Goal: Check status

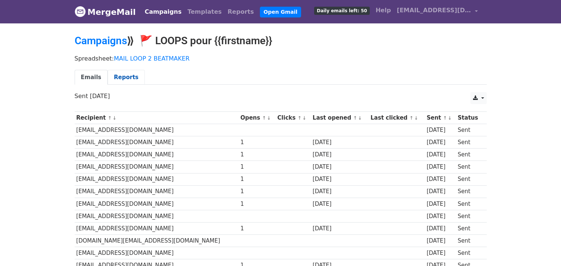
click at [121, 79] on link "Reports" at bounding box center [126, 77] width 37 height 15
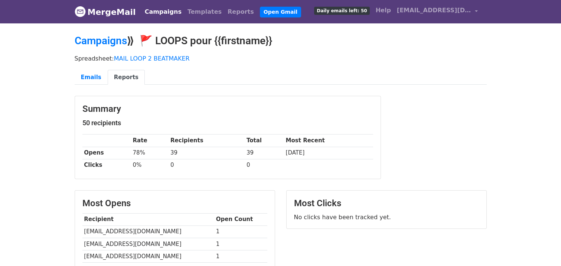
click at [145, 15] on link "Campaigns" at bounding box center [163, 11] width 43 height 15
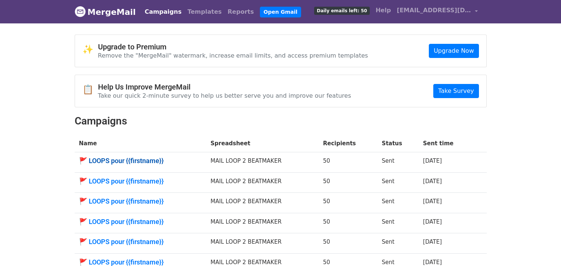
click at [148, 158] on link "🚩 LOOPS pour {{firstname}}" at bounding box center [140, 161] width 123 height 8
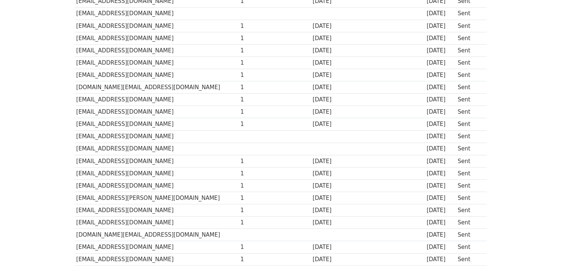
scroll to position [538, 0]
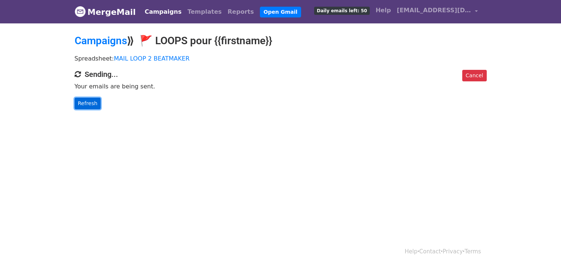
click at [89, 103] on link "Refresh" at bounding box center [88, 104] width 26 height 12
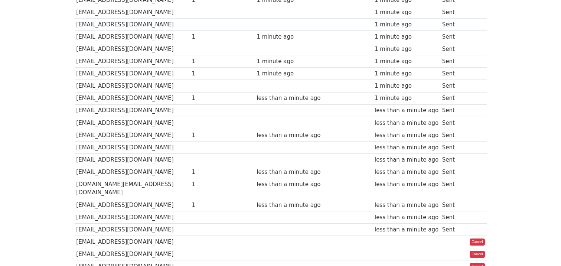
scroll to position [383, 0]
